Goal: Task Accomplishment & Management: Manage account settings

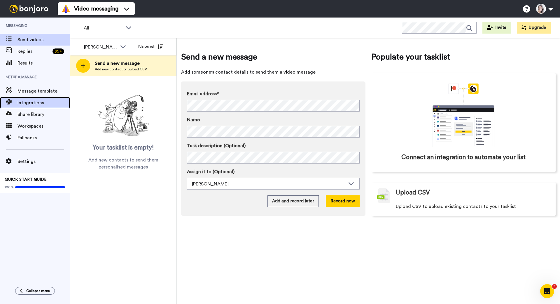
click at [31, 99] on div "Integrations" at bounding box center [35, 103] width 70 height 12
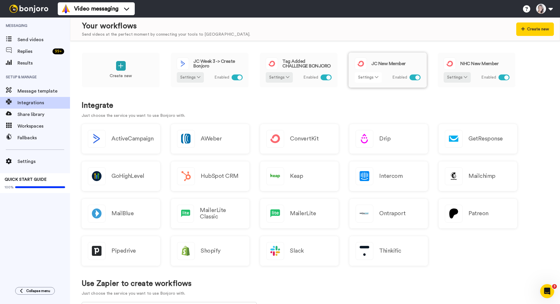
click at [377, 76] on icon at bounding box center [377, 77] width 4 height 4
click at [370, 90] on link "Edit" at bounding box center [369, 90] width 26 height 11
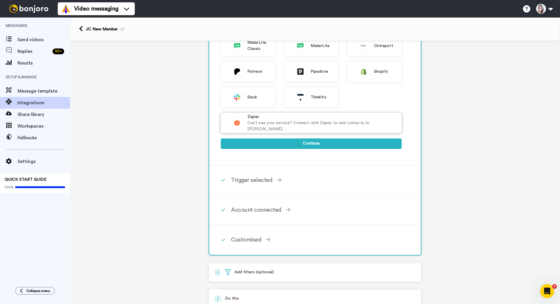
scroll to position [162, 0]
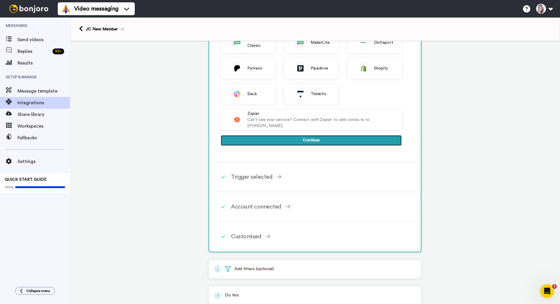
click at [268, 140] on button "Continue" at bounding box center [311, 140] width 181 height 11
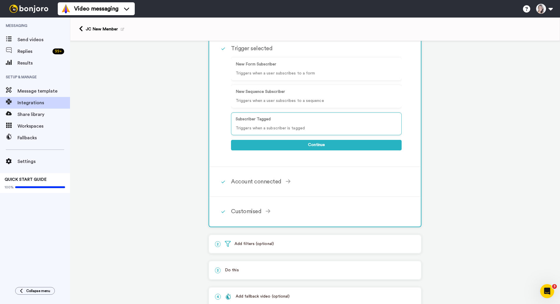
scroll to position [64, 0]
click at [298, 146] on button "Continue" at bounding box center [316, 145] width 171 height 11
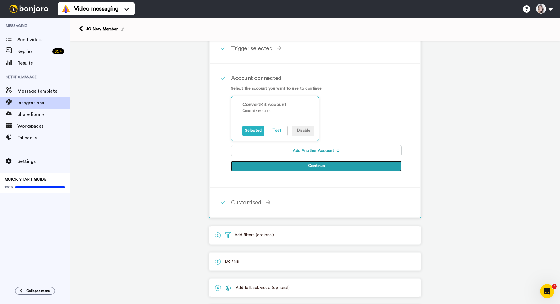
click at [308, 167] on button "Continue" at bounding box center [316, 166] width 171 height 11
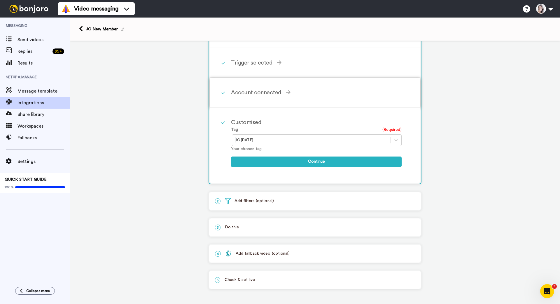
scroll to position [50, 0]
click at [299, 139] on div at bounding box center [311, 140] width 153 height 7
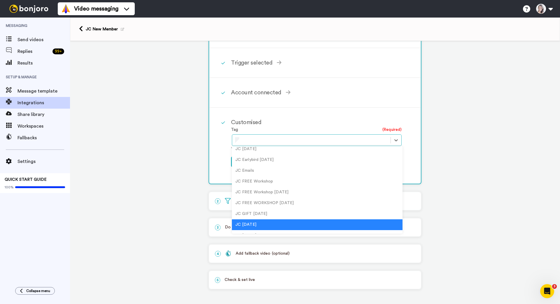
scroll to position [0, 0]
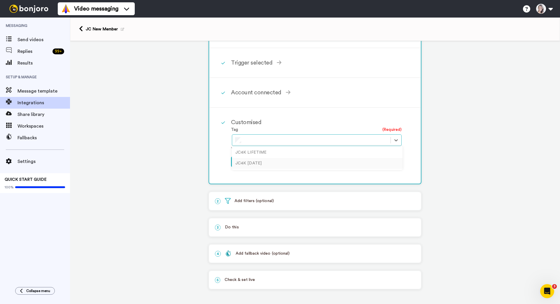
click at [264, 163] on div "JC4K OCT2025" at bounding box center [317, 163] width 171 height 11
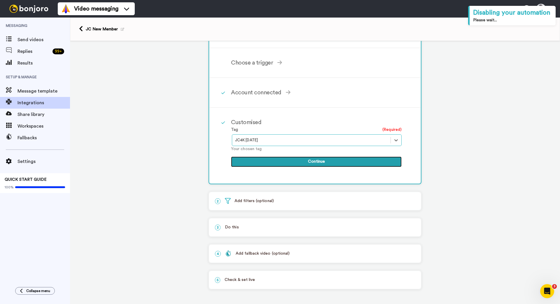
click at [289, 158] on button "Continue" at bounding box center [316, 161] width 171 height 11
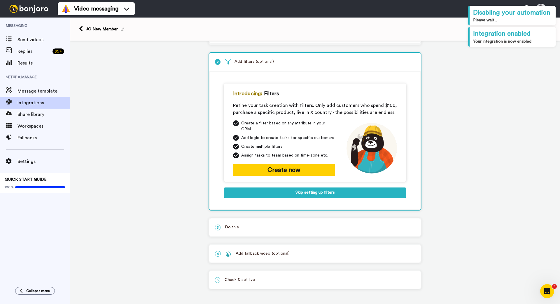
scroll to position [23, 0]
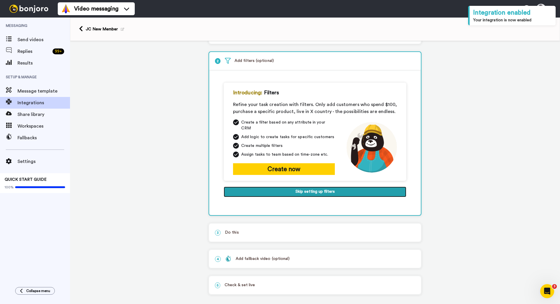
click at [304, 186] on button "Skip setting up filters" at bounding box center [315, 191] width 183 height 11
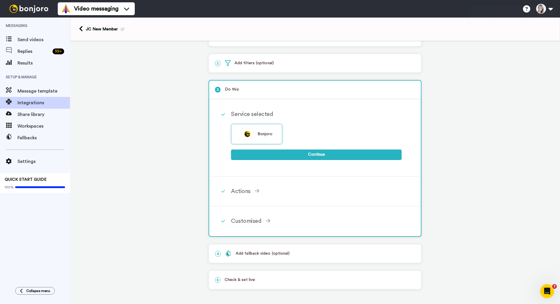
scroll to position [21, 0]
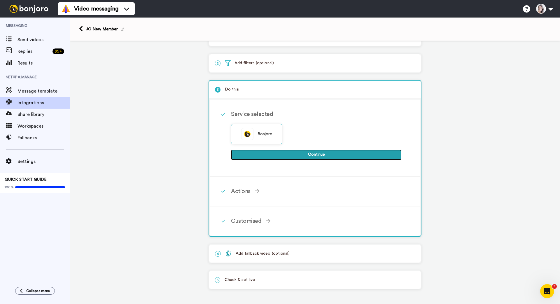
click at [301, 152] on button "Continue" at bounding box center [316, 154] width 171 height 11
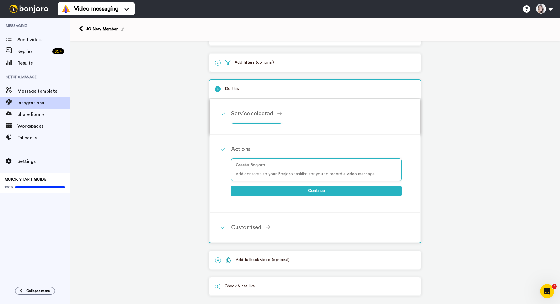
scroll to position [17, 0]
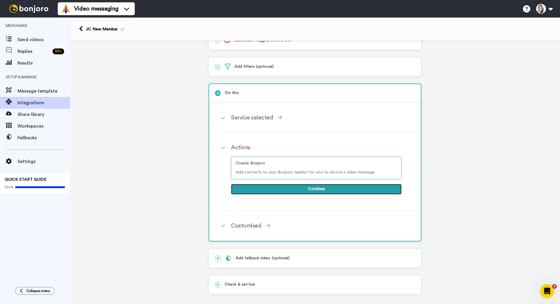
click at [301, 189] on button "Continue" at bounding box center [316, 189] width 171 height 11
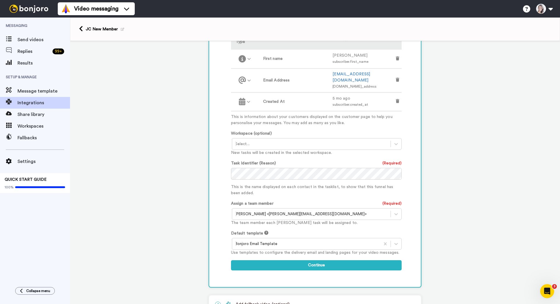
scroll to position [201, 0]
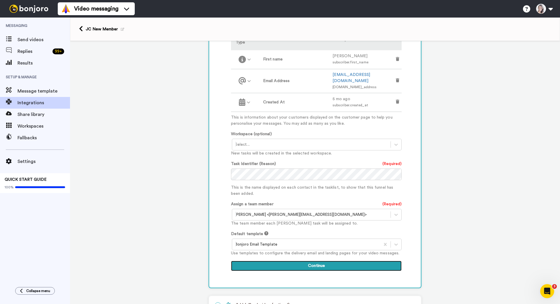
click at [306, 266] on button "Continue" at bounding box center [316, 266] width 171 height 11
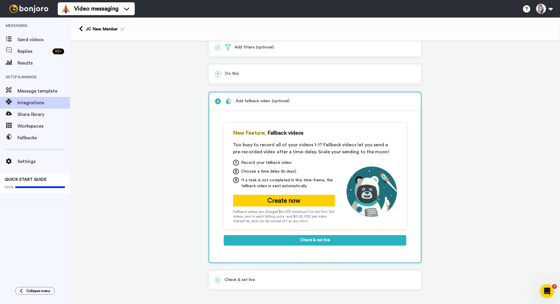
scroll to position [35, 0]
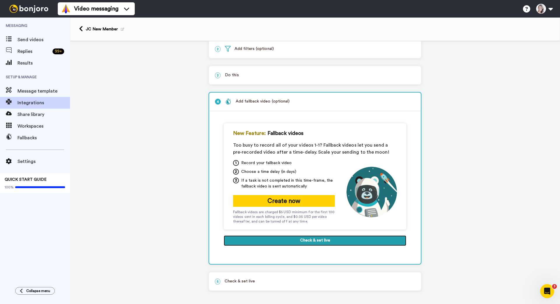
click at [301, 240] on button "Check & set live" at bounding box center [315, 240] width 183 height 11
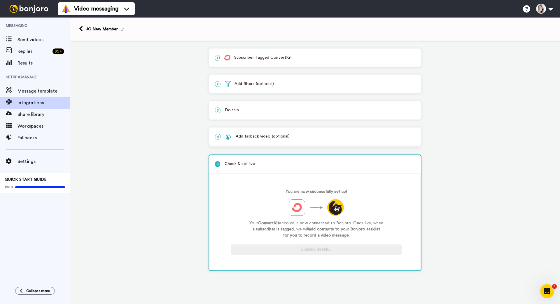
scroll to position [0, 0]
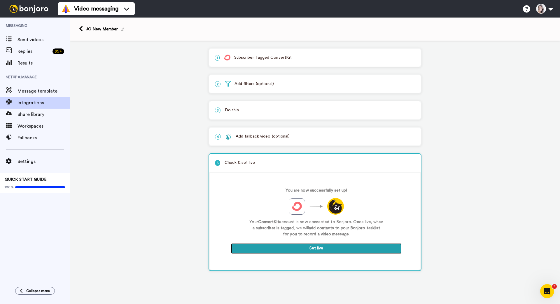
click at [304, 247] on button "Set live" at bounding box center [316, 248] width 171 height 11
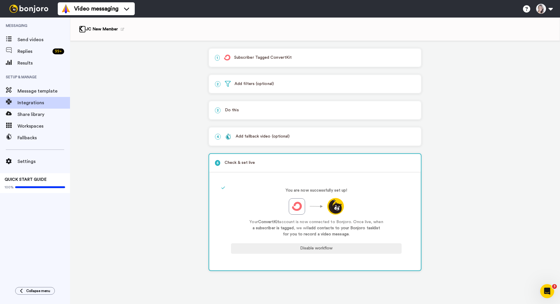
click at [81, 30] on icon at bounding box center [81, 29] width 4 height 6
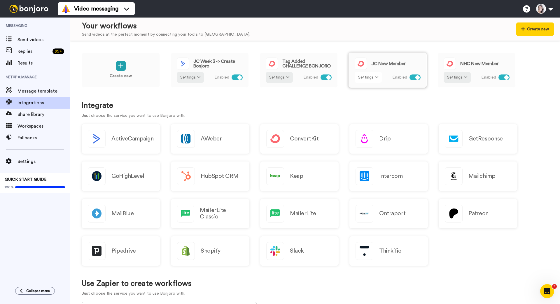
click at [375, 77] on icon at bounding box center [377, 77] width 4 height 4
click at [370, 98] on span "Rename" at bounding box center [368, 99] width 17 height 4
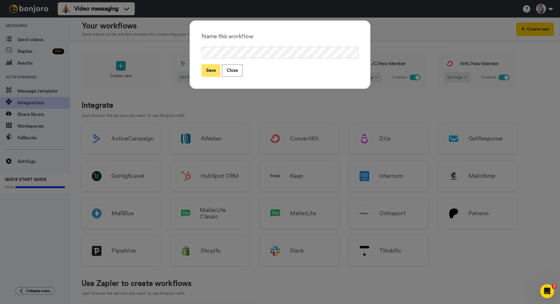
click at [211, 70] on button "Save" at bounding box center [211, 70] width 19 height 13
